Goal: Find specific page/section: Find specific page/section

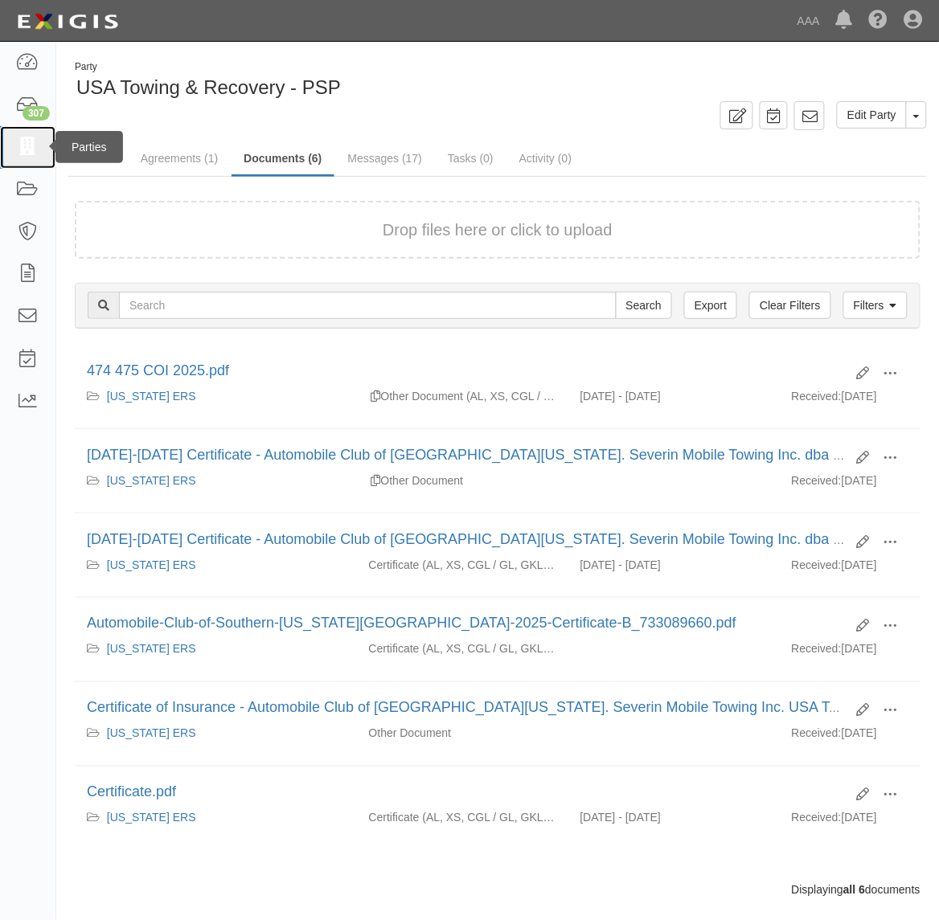
click at [23, 142] on icon at bounding box center [27, 147] width 23 height 18
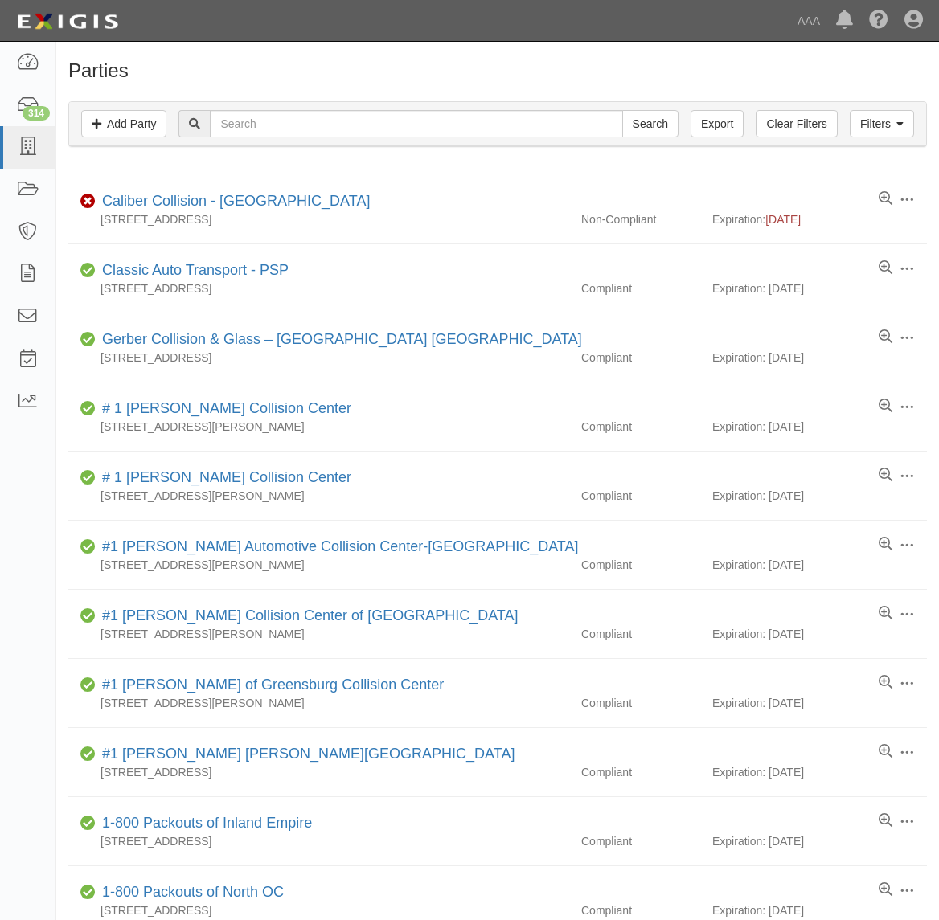
click at [286, 129] on input "text" at bounding box center [416, 123] width 412 height 27
type input "554120"
click at [622, 110] on input "Search" at bounding box center [650, 123] width 56 height 27
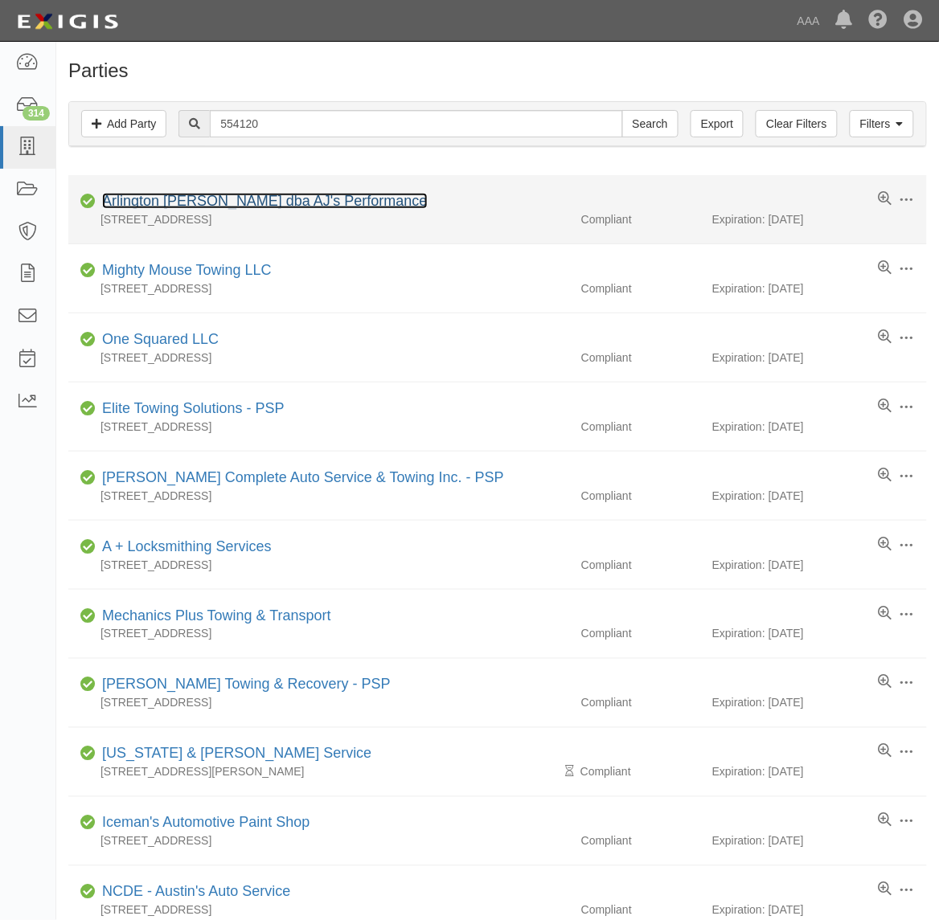
click at [321, 205] on link "Arlington [PERSON_NAME] dba AJ's Performance" at bounding box center [264, 201] width 325 height 16
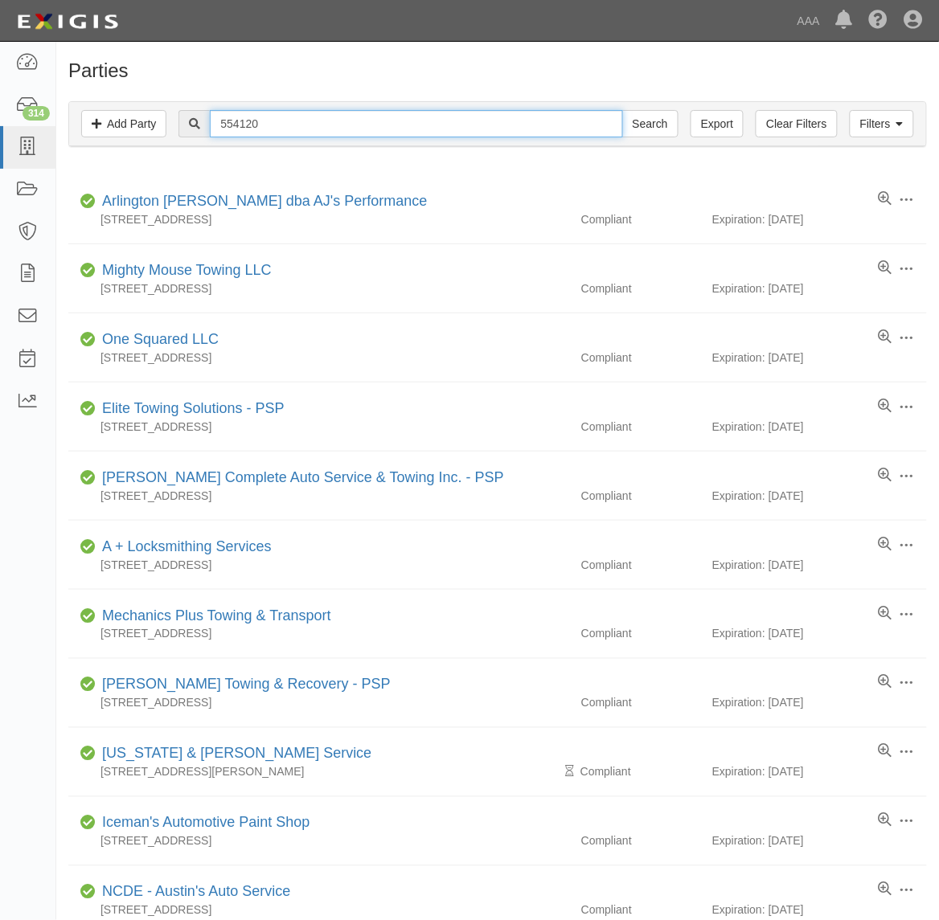
click at [253, 118] on input "554120" at bounding box center [416, 123] width 412 height 27
type input "Ironhook"
click at [622, 110] on input "Search" at bounding box center [650, 123] width 56 height 27
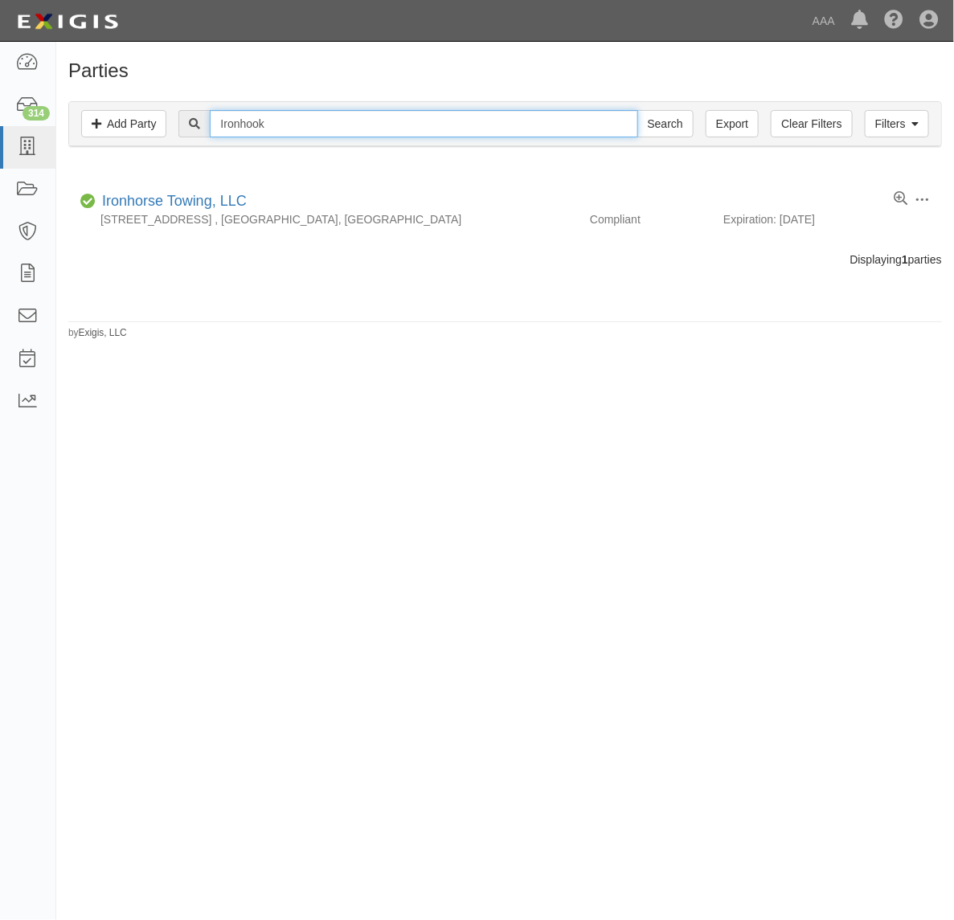
click at [276, 121] on input "Ironhook" at bounding box center [424, 123] width 428 height 27
type input "550553"
click at [637, 110] on input "Search" at bounding box center [665, 123] width 56 height 27
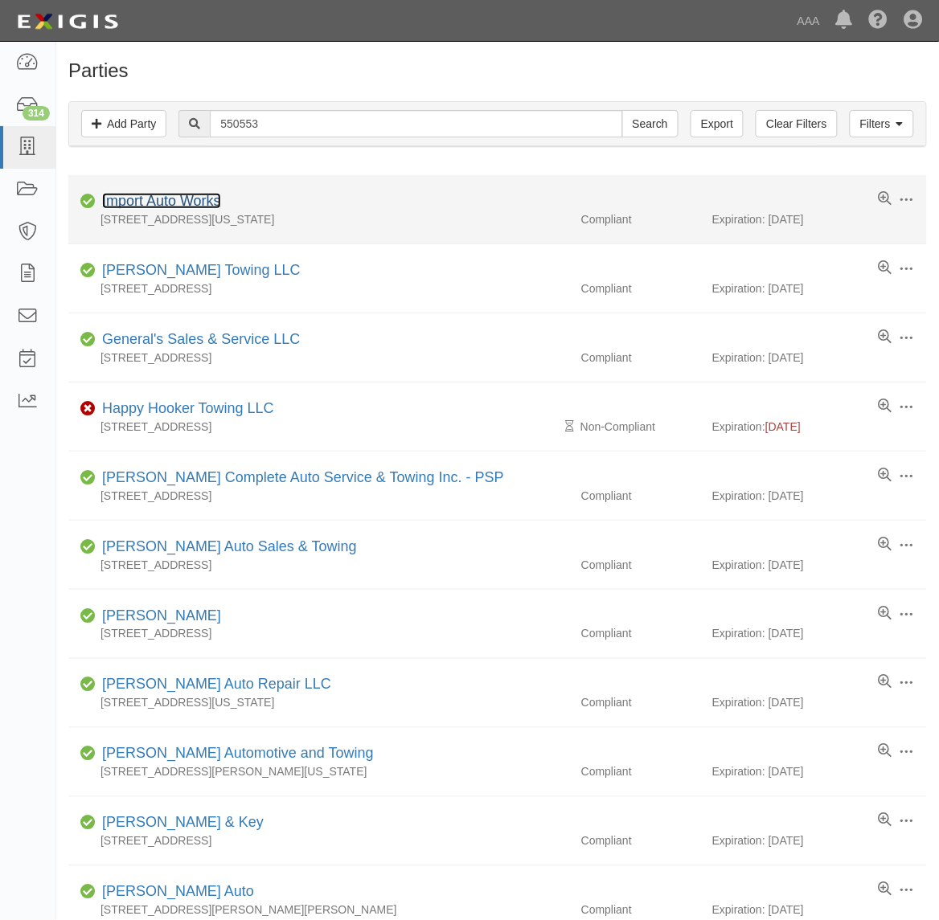
click at [189, 203] on link "Import Auto Works" at bounding box center [161, 201] width 119 height 16
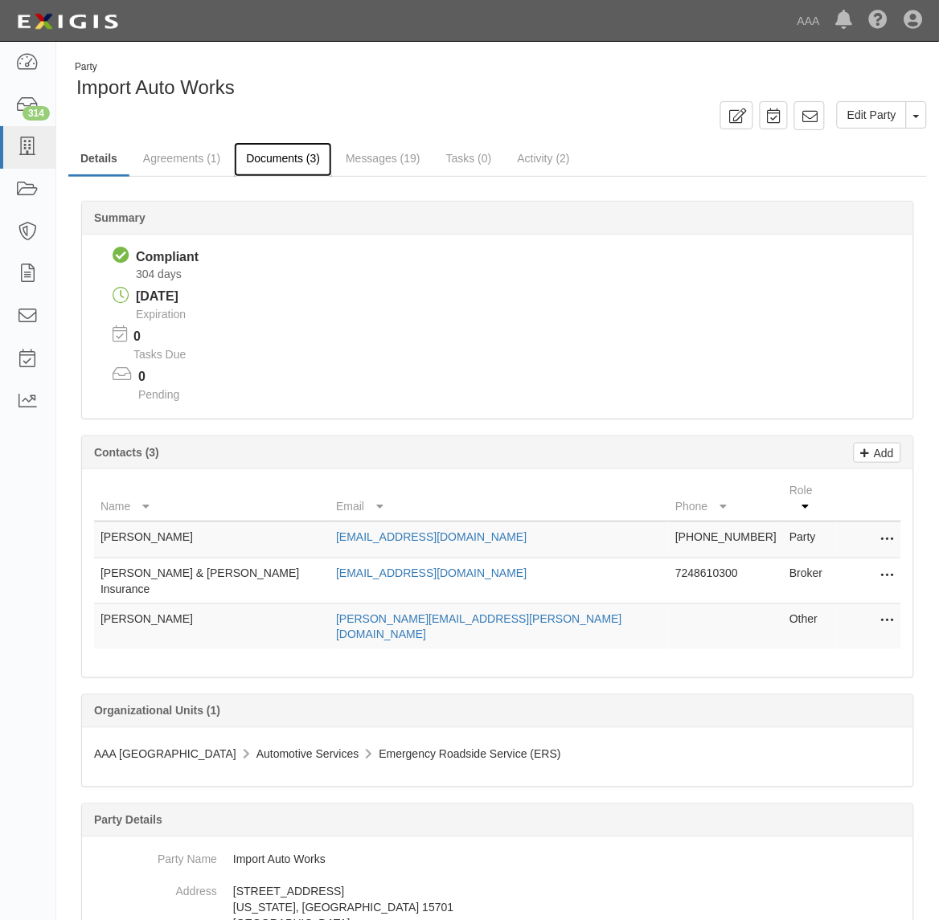
click at [280, 162] on link "Documents (3)" at bounding box center [283, 159] width 98 height 35
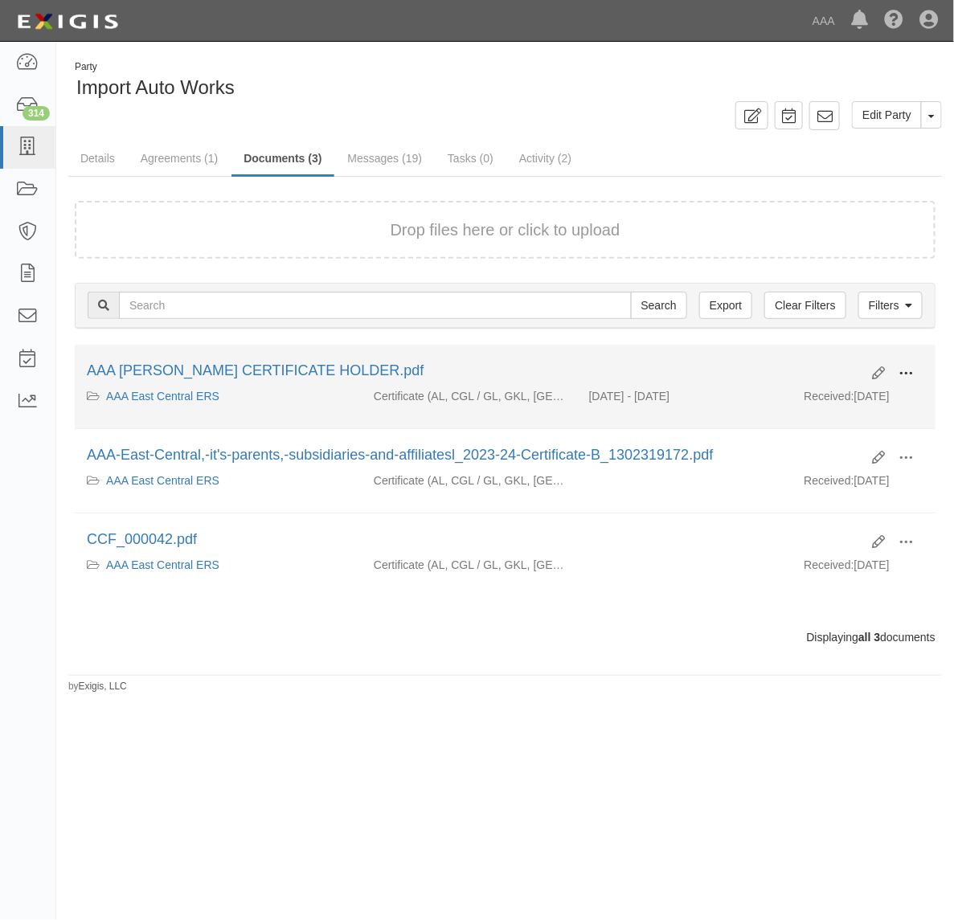
click at [909, 372] on span at bounding box center [905, 373] width 14 height 14
click at [857, 402] on link "View" at bounding box center [827, 397] width 127 height 29
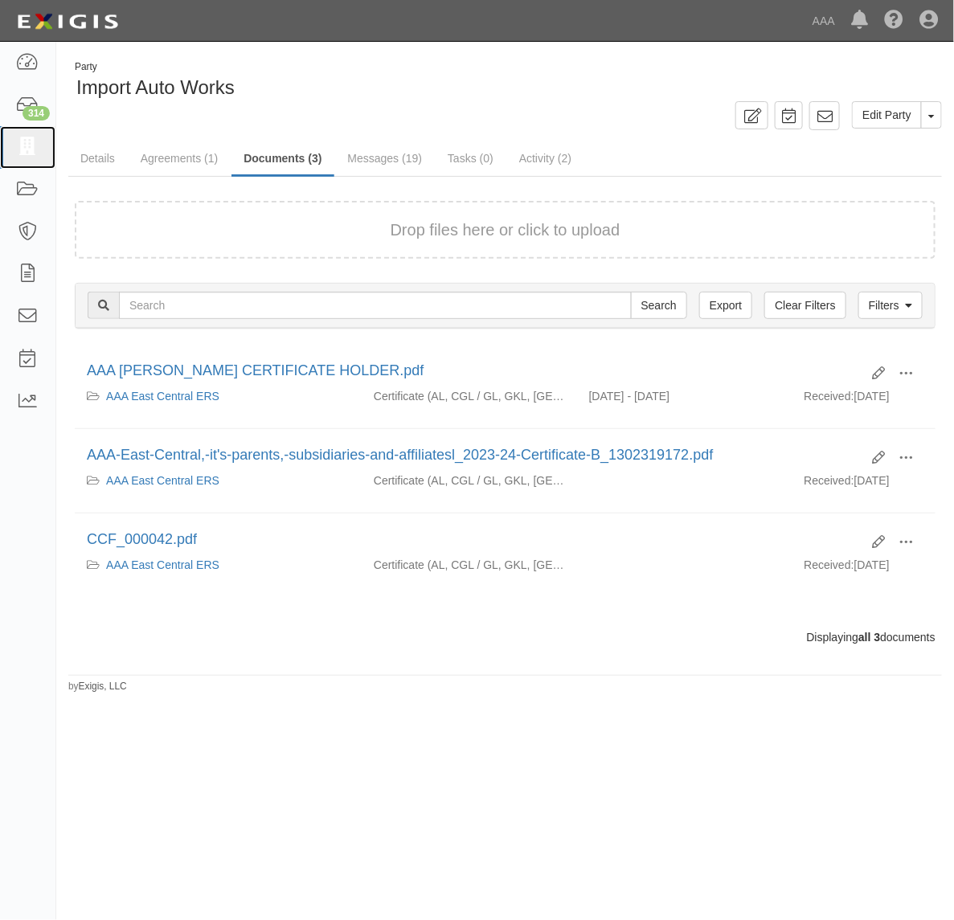
drag, startPoint x: 17, startPoint y: 147, endPoint x: 354, endPoint y: 219, distance: 344.2
click at [18, 147] on icon at bounding box center [27, 147] width 23 height 18
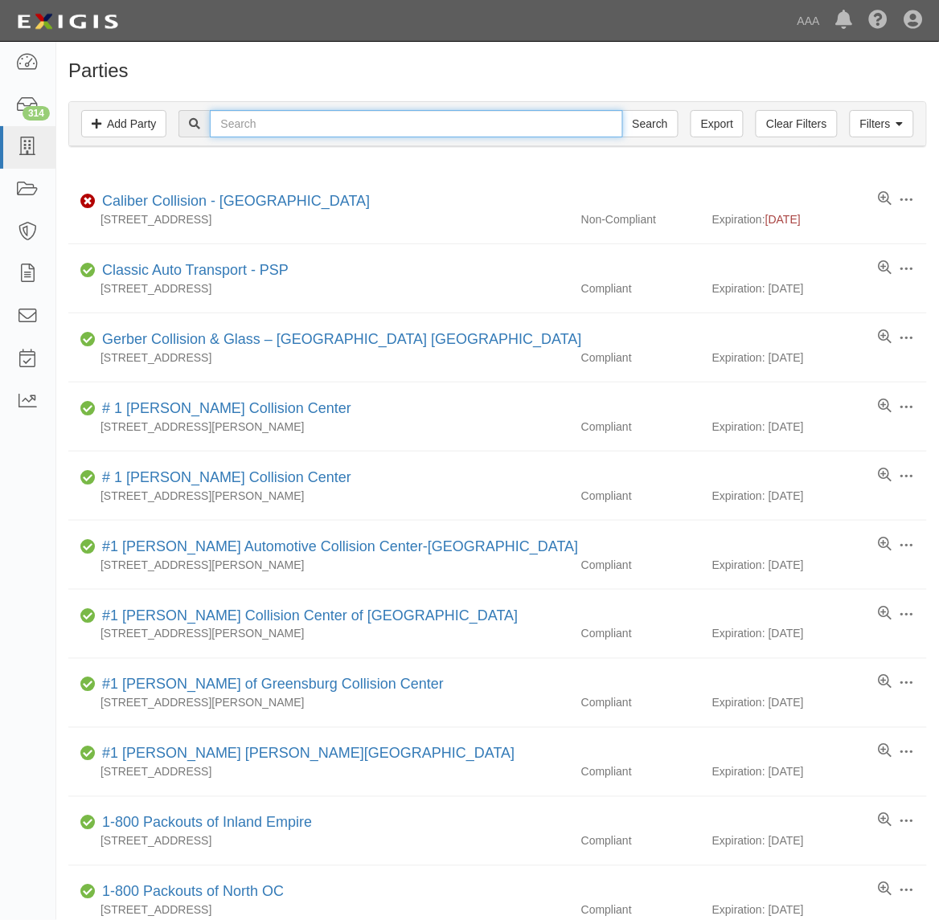
click at [431, 126] on input "text" at bounding box center [416, 123] width 412 height 27
type input "550008"
click at [622, 110] on input "Search" at bounding box center [650, 123] width 56 height 27
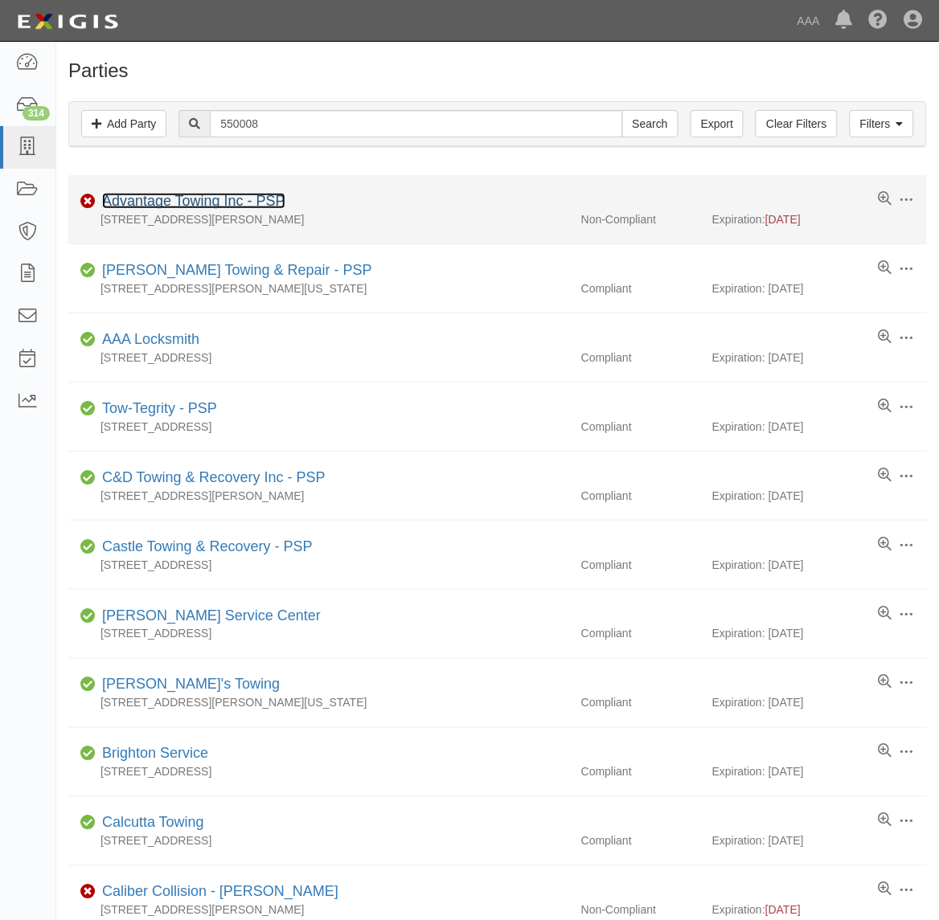
click at [249, 199] on link "Advantage Towing Inc - PSP" at bounding box center [193, 201] width 183 height 16
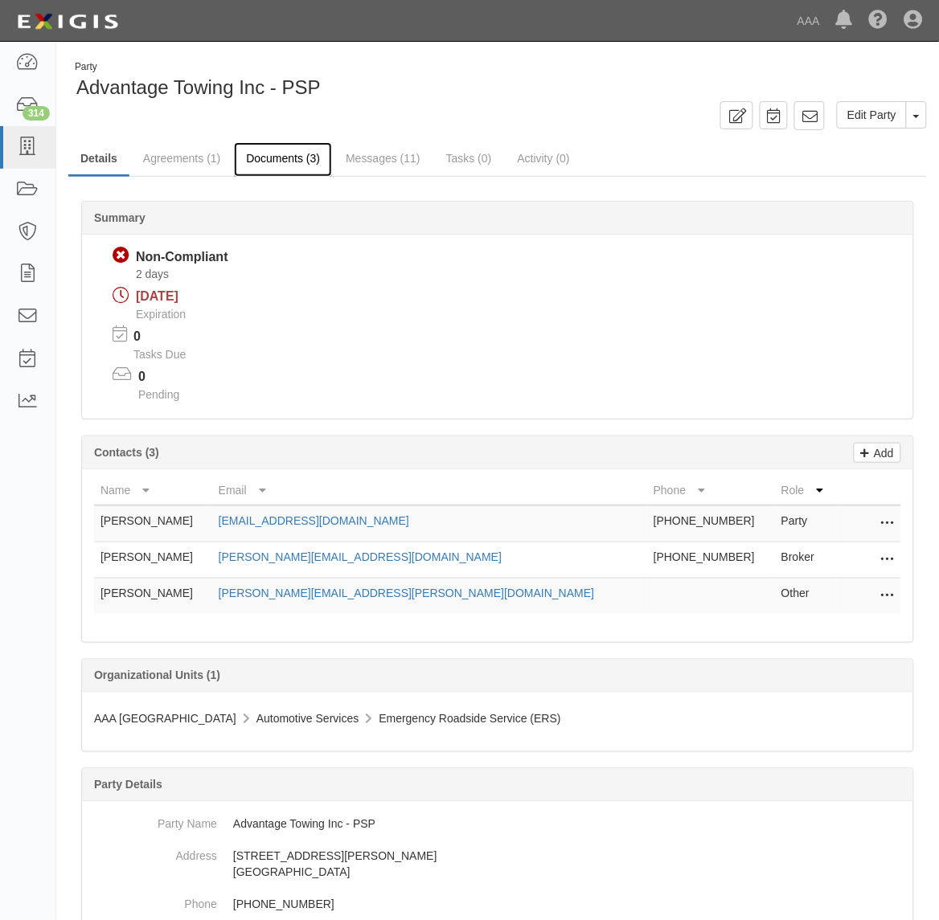
click at [303, 165] on link "Documents (3)" at bounding box center [283, 159] width 98 height 35
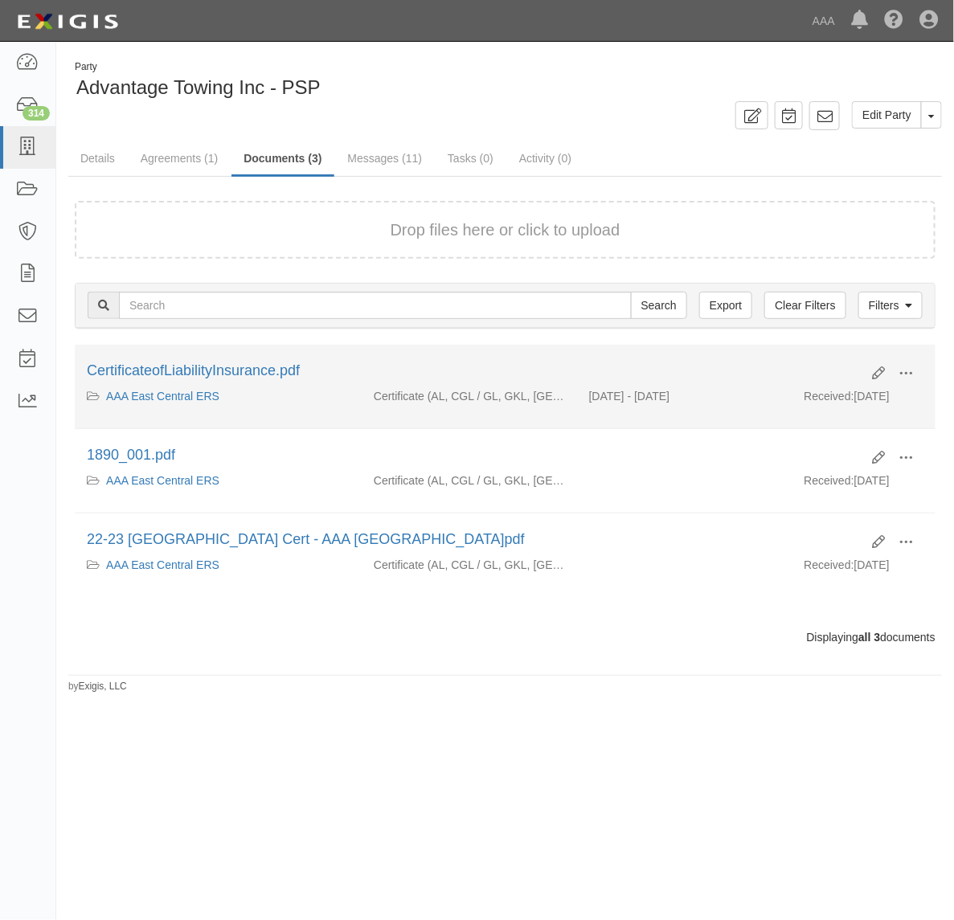
drag, startPoint x: 537, startPoint y: 348, endPoint x: 560, endPoint y: 358, distance: 25.2
click at [537, 348] on li "Edit View View details Archive CertificateofLiabilityInsurance.pdf AAA East Cen…" at bounding box center [505, 387] width 861 height 84
click at [920, 362] on button at bounding box center [905, 374] width 35 height 27
click at [853, 391] on link "View" at bounding box center [827, 397] width 127 height 29
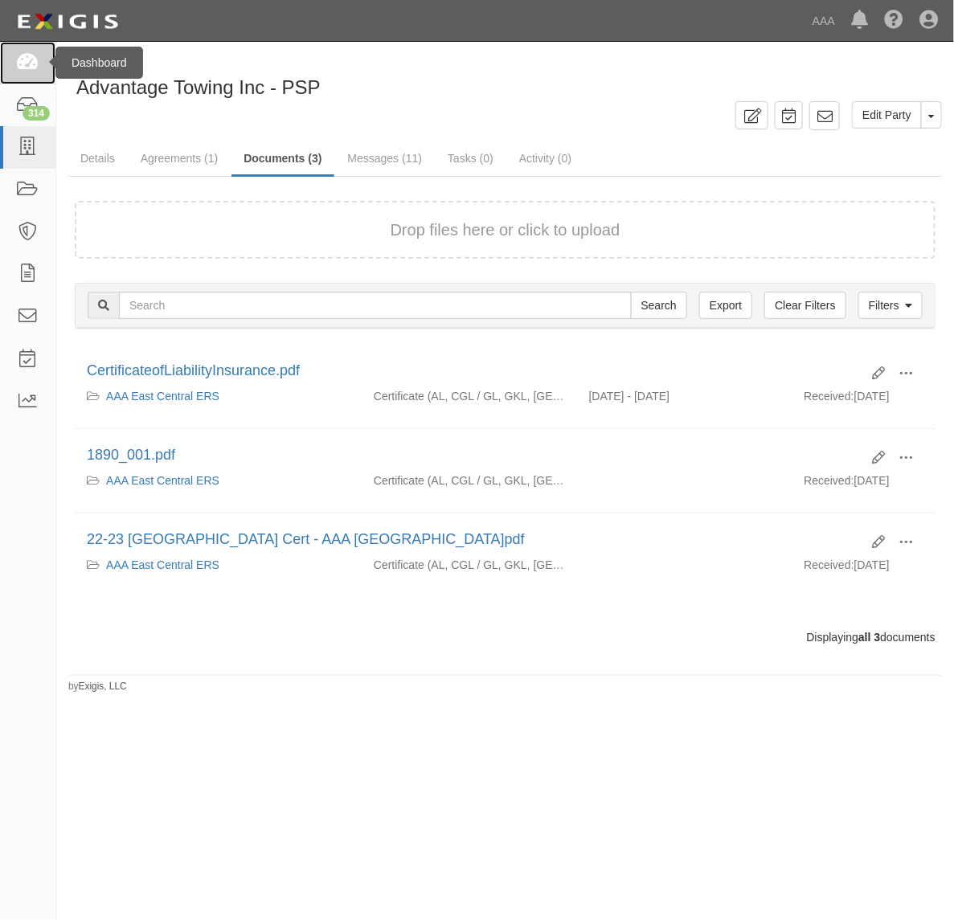
click at [39, 61] on link at bounding box center [27, 63] width 55 height 43
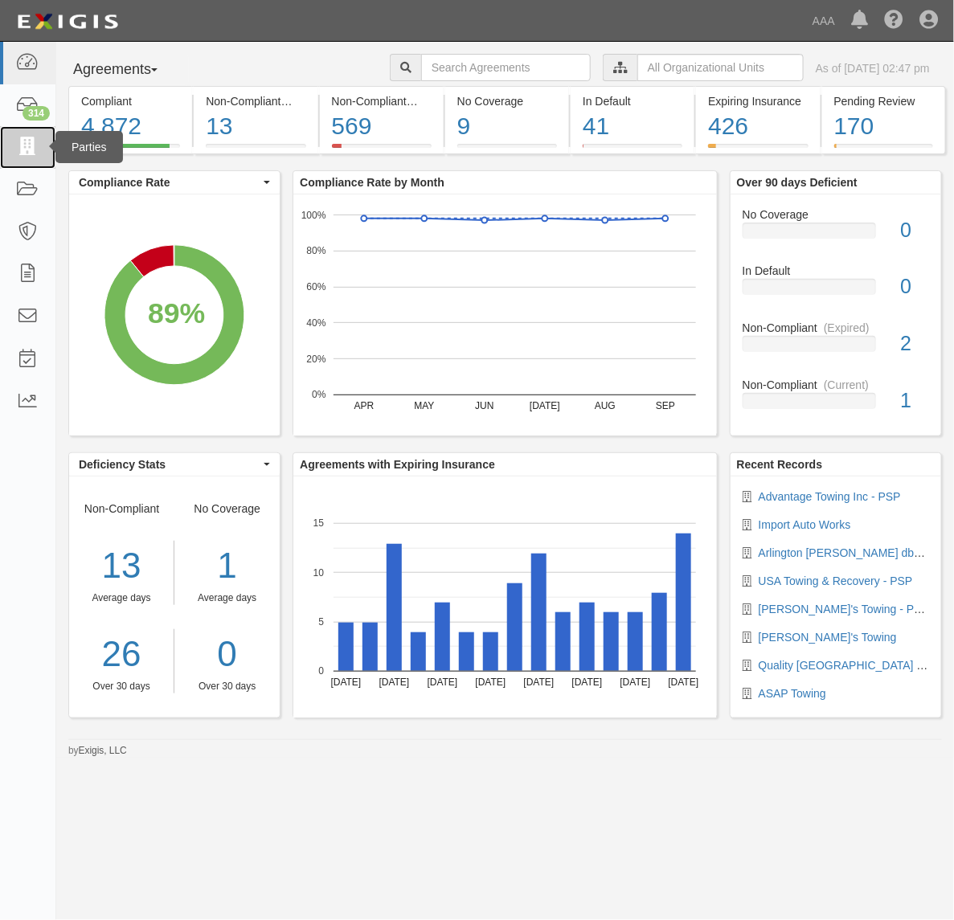
drag, startPoint x: 26, startPoint y: 154, endPoint x: 43, endPoint y: 161, distance: 18.1
click at [26, 154] on icon at bounding box center [27, 147] width 23 height 18
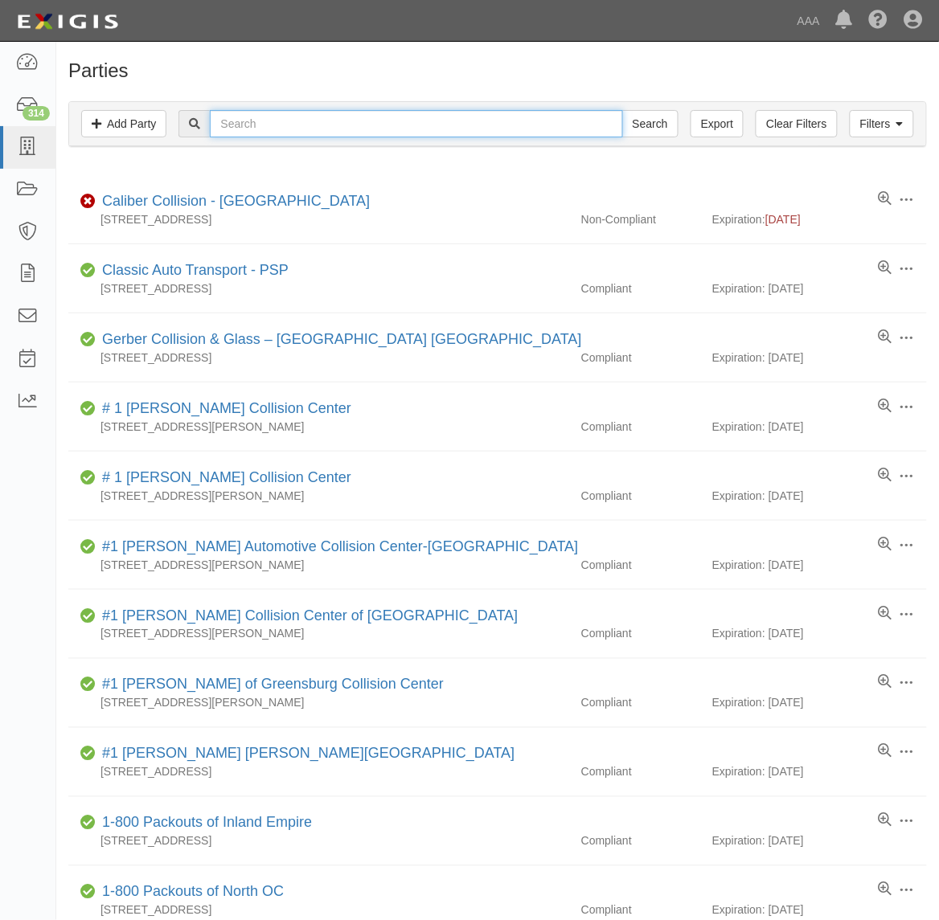
drag, startPoint x: 319, startPoint y: 123, endPoint x: 311, endPoint y: 121, distance: 8.2
click at [311, 122] on input "text" at bounding box center [416, 123] width 412 height 27
type input "Protech"
click at [622, 110] on input "Search" at bounding box center [650, 123] width 56 height 27
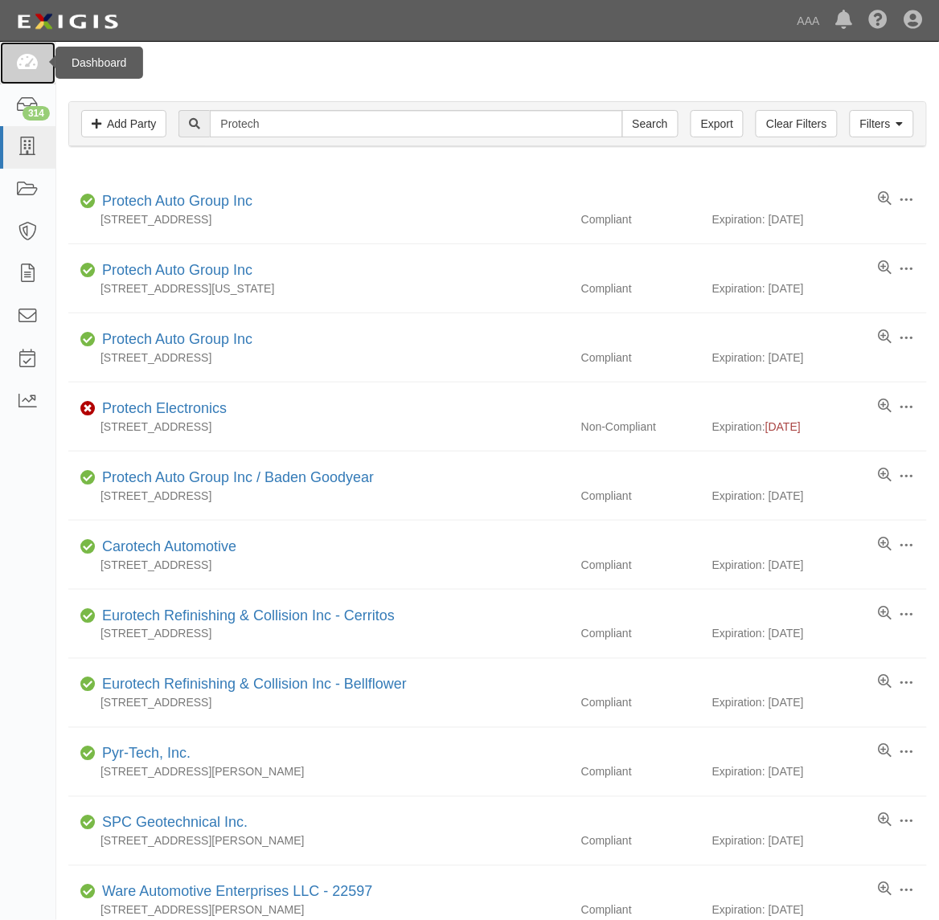
click at [38, 57] on icon at bounding box center [27, 63] width 23 height 18
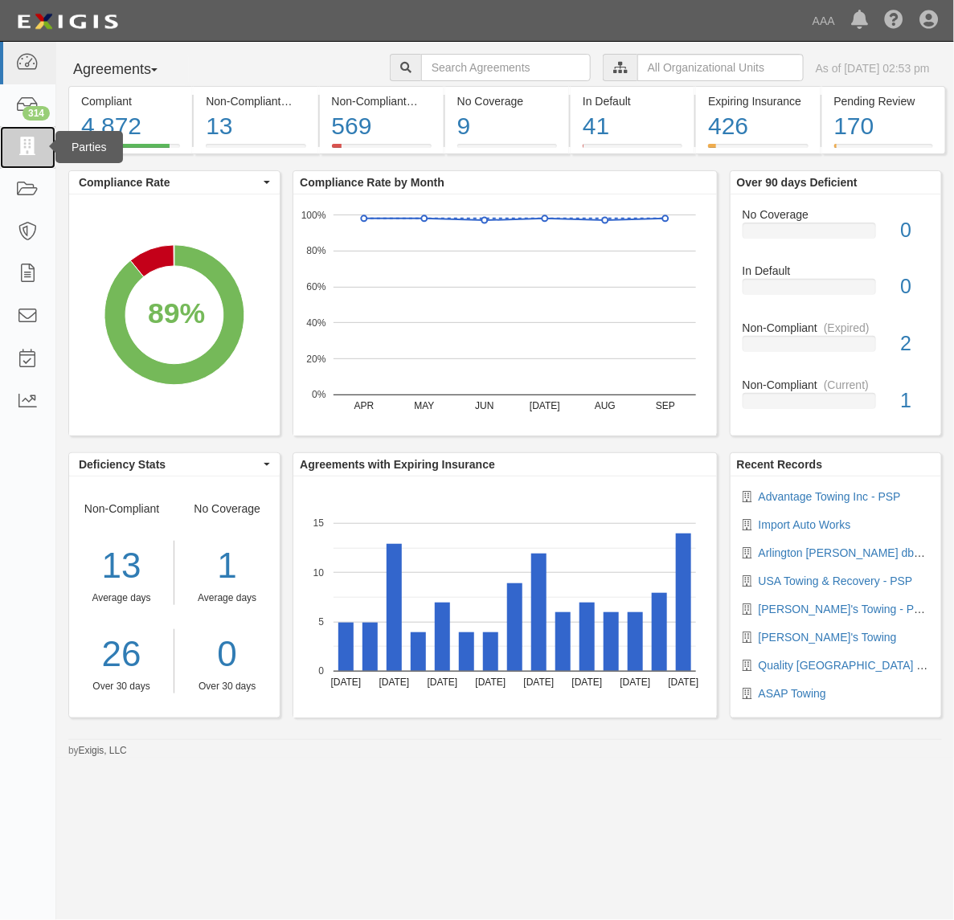
click at [18, 143] on icon at bounding box center [27, 147] width 23 height 18
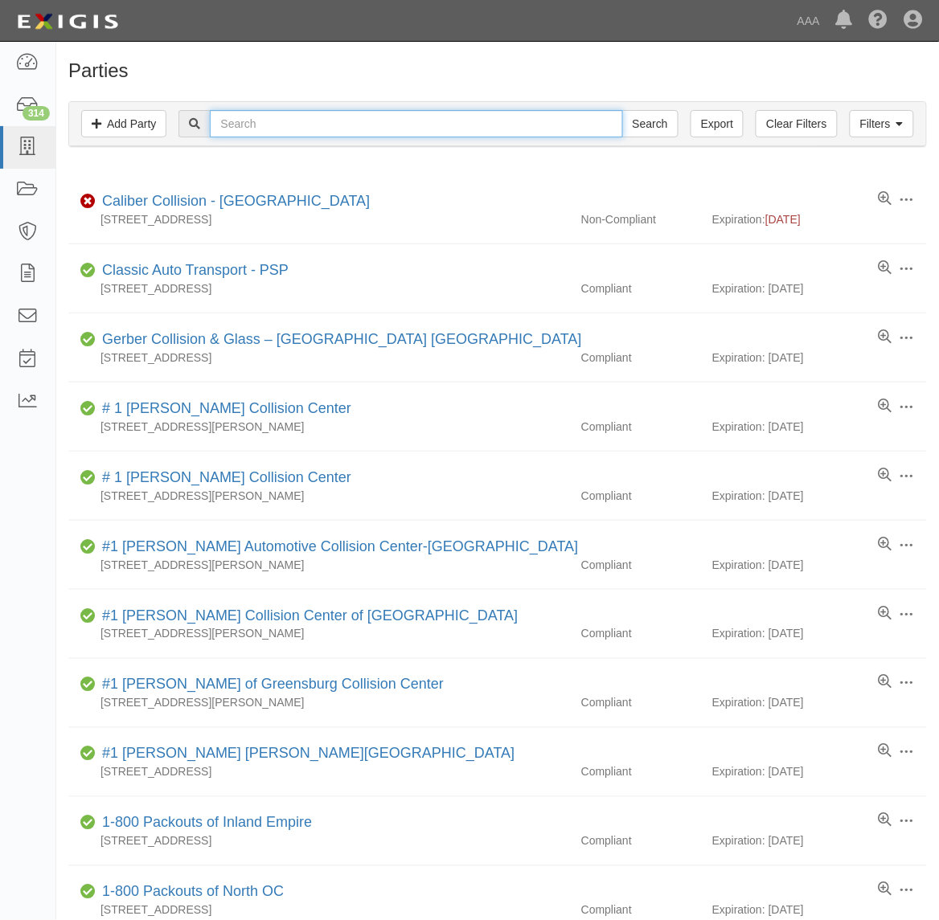
click at [301, 125] on input "text" at bounding box center [416, 123] width 412 height 27
paste input "KEARNY MESA TOWING"
type input "KEARNY MESA TOWING"
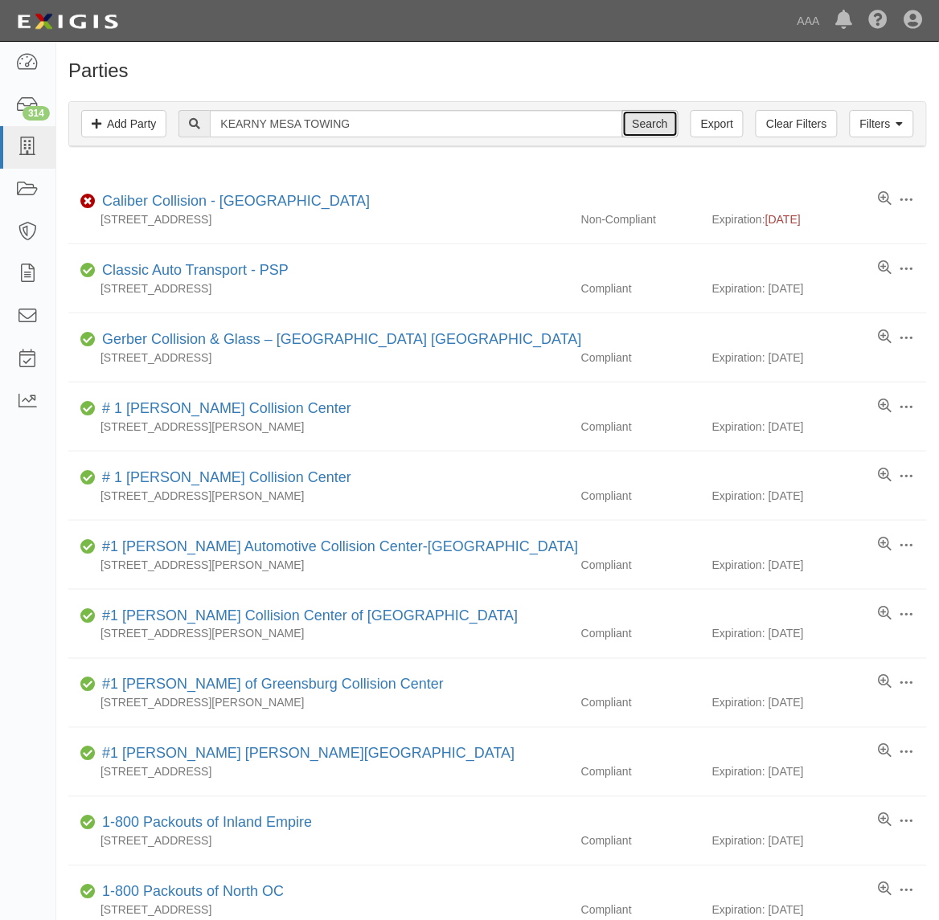
click at [649, 133] on input "Search" at bounding box center [650, 123] width 56 height 27
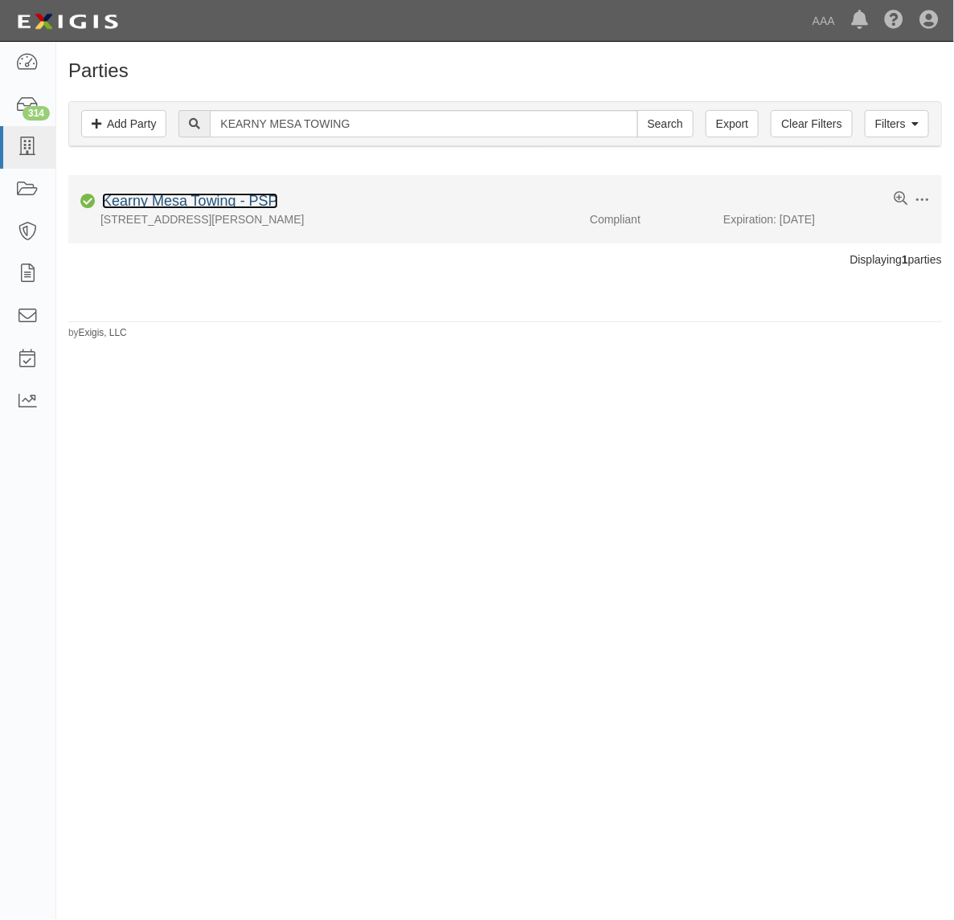
click at [248, 203] on link "Kearny Mesa Towing - PSP" at bounding box center [190, 201] width 176 height 16
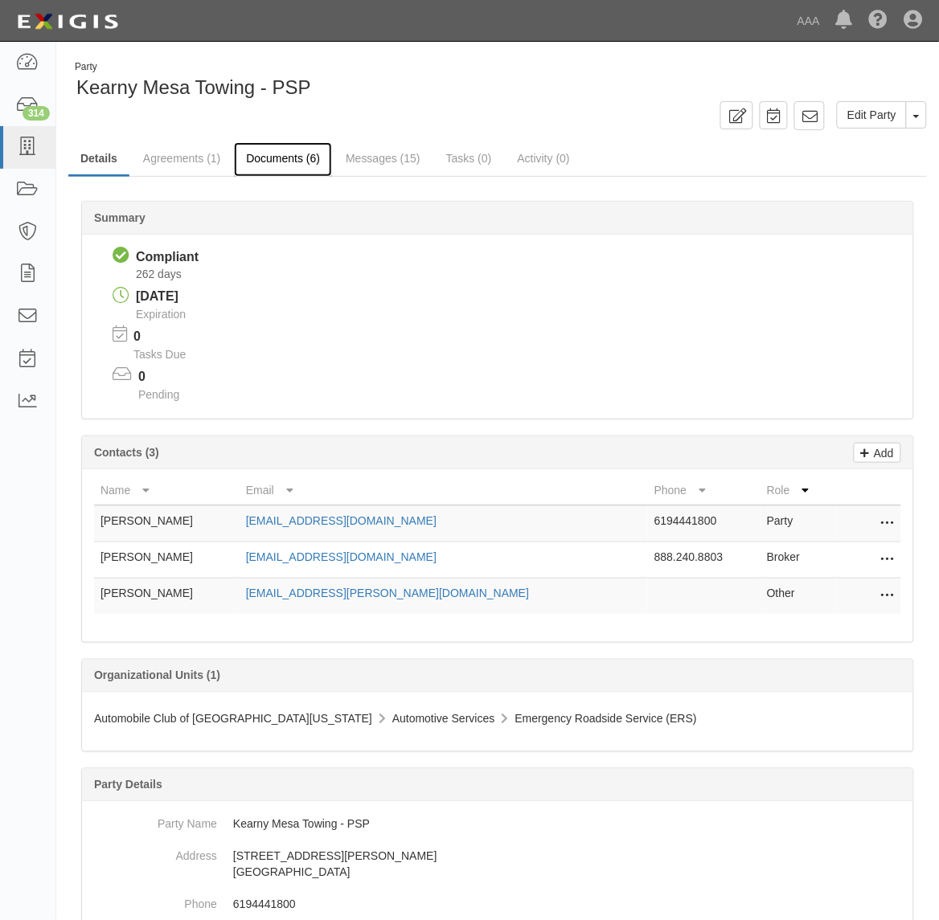
click at [281, 162] on link "Documents (6)" at bounding box center [283, 159] width 98 height 35
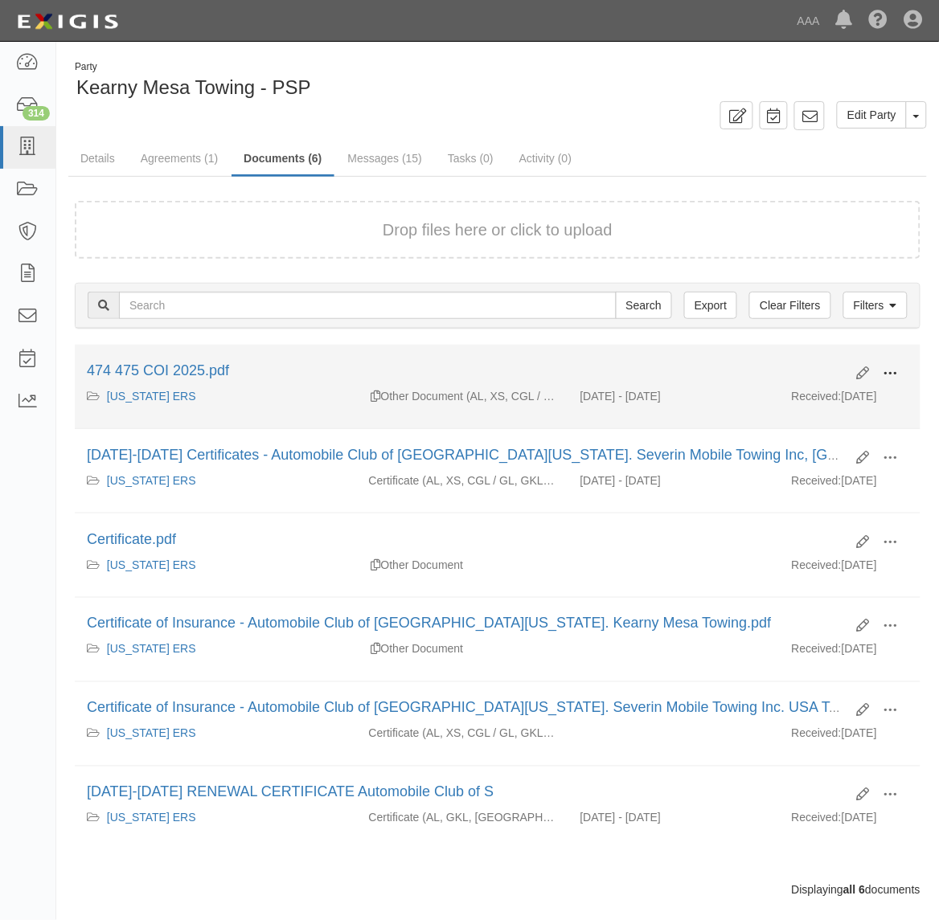
click at [892, 375] on span at bounding box center [890, 373] width 14 height 14
click at [836, 399] on link "View" at bounding box center [812, 397] width 127 height 29
